Goal: Task Accomplishment & Management: Use online tool/utility

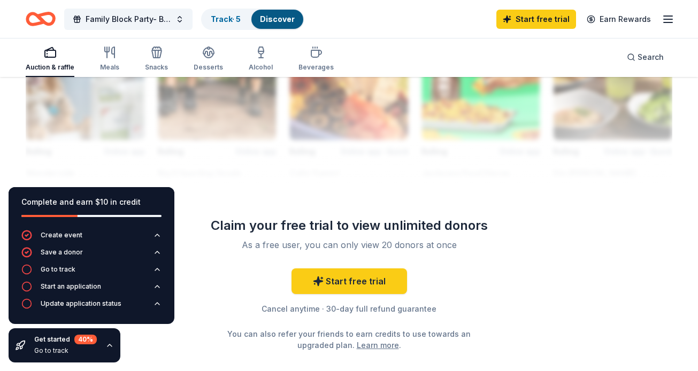
scroll to position [980, 0]
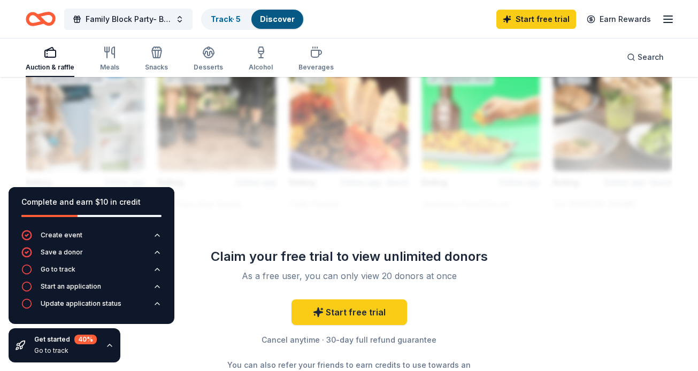
click at [45, 56] on icon "button" at bounding box center [50, 52] width 13 height 13
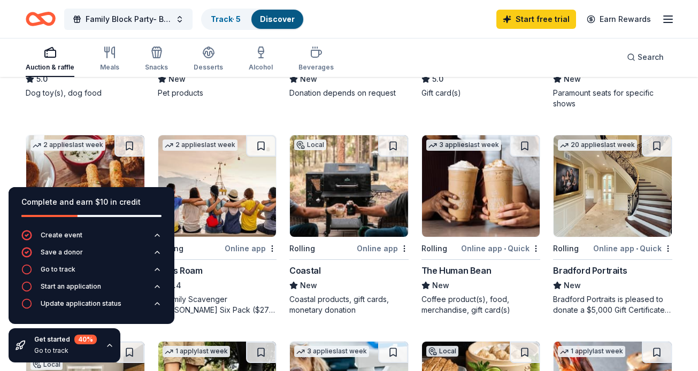
scroll to position [429, 0]
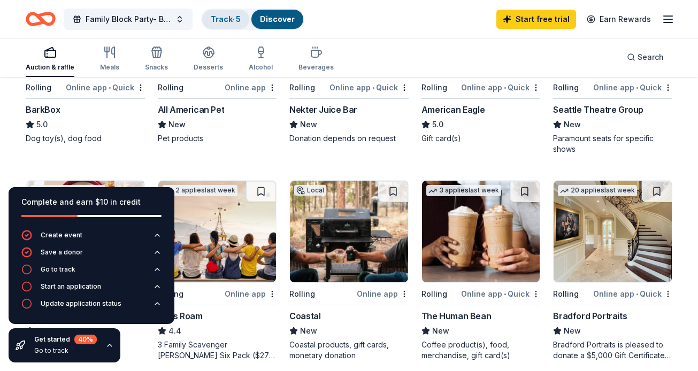
click at [227, 19] on link "Track · 5" at bounding box center [226, 18] width 30 height 9
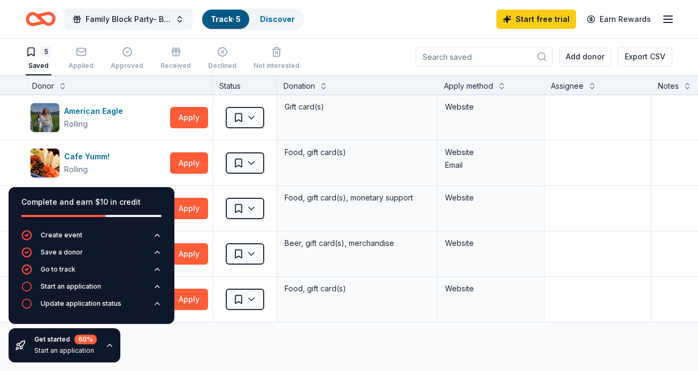
click at [198, 340] on div "Discover more donors" at bounding box center [418, 337] width 837 height 30
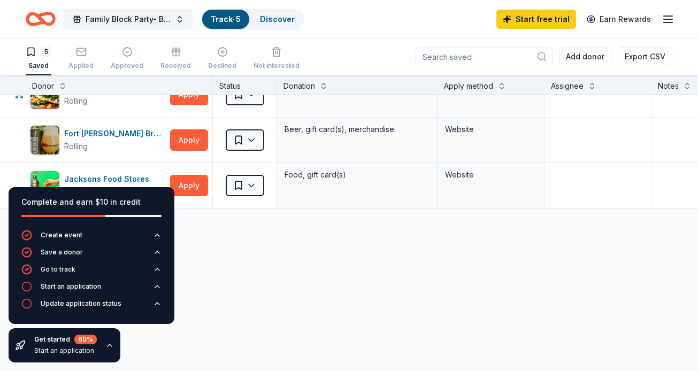
scroll to position [152, 0]
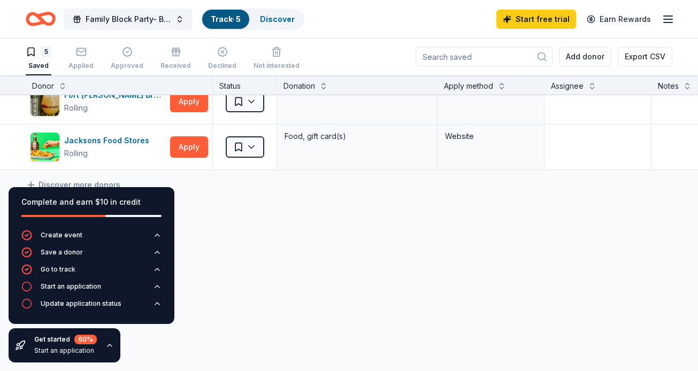
click at [39, 183] on div "Complete and earn $10 in credit Create event Save a donor Go to track Start an …" at bounding box center [91, 275] width 183 height 192
